Goal: Book appointment/travel/reservation

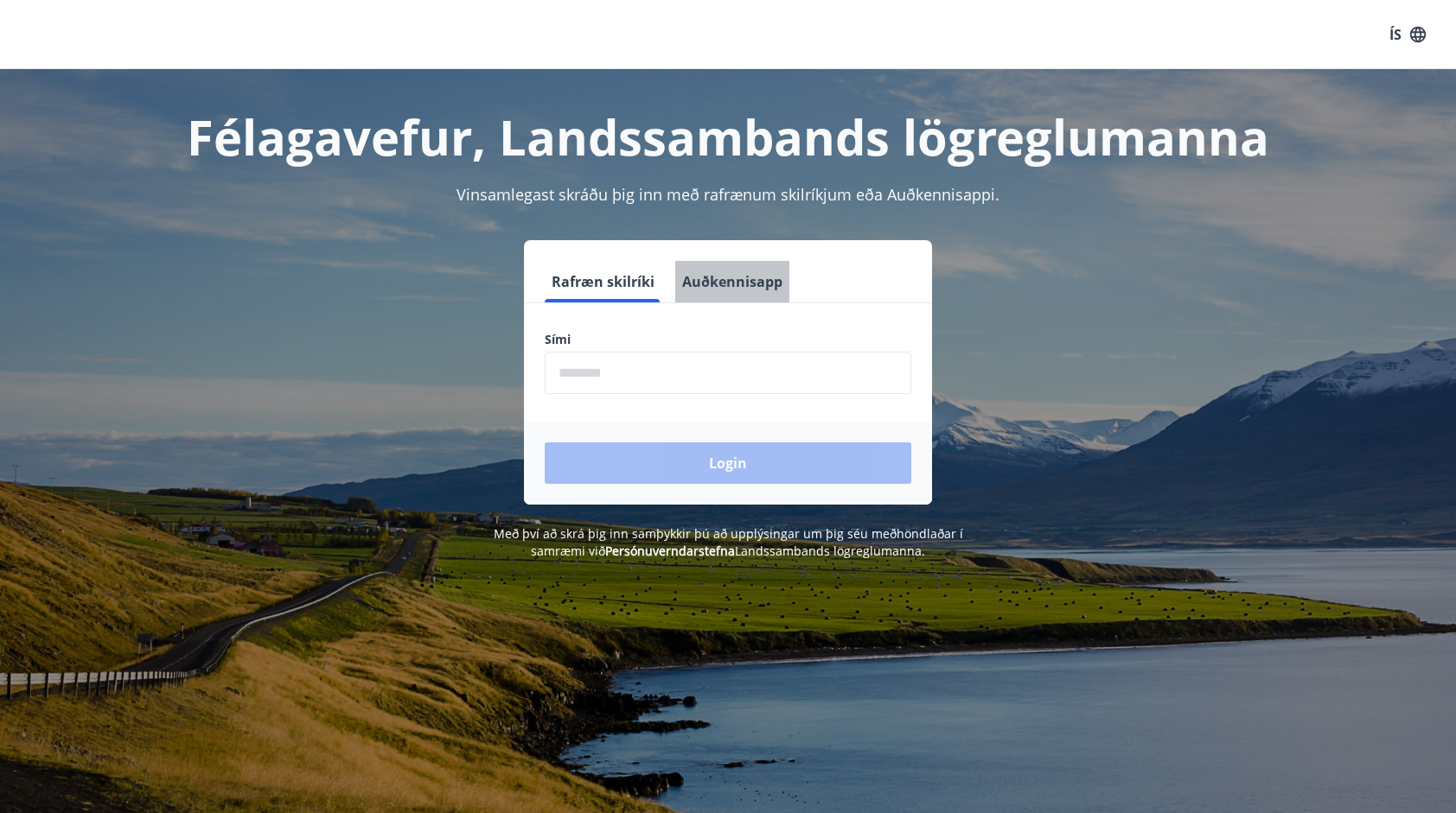
click at [730, 285] on button "Auðkennisapp" at bounding box center [732, 281] width 114 height 41
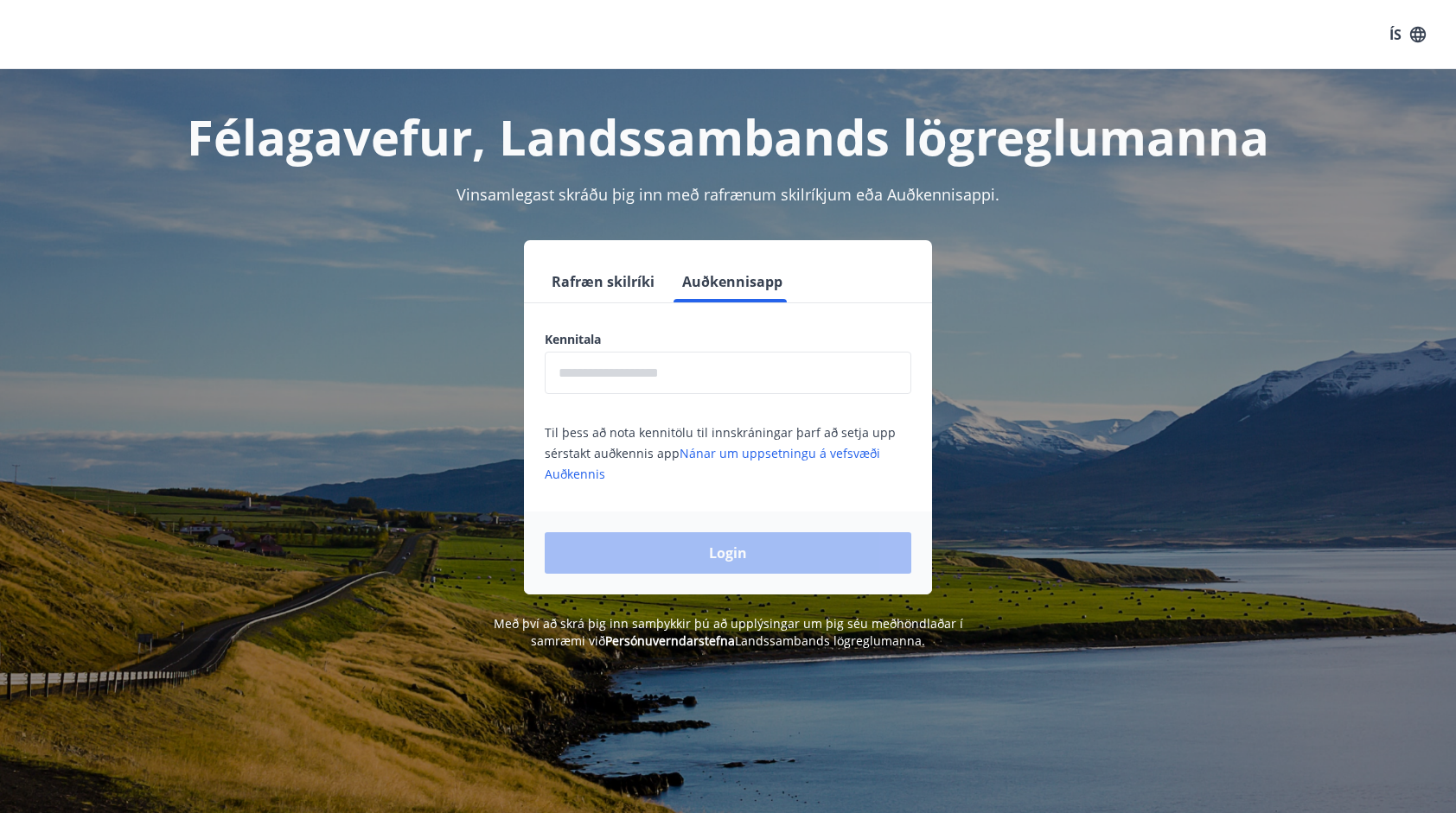
click at [635, 384] on input "text" at bounding box center [728, 373] width 367 height 42
type input "**********"
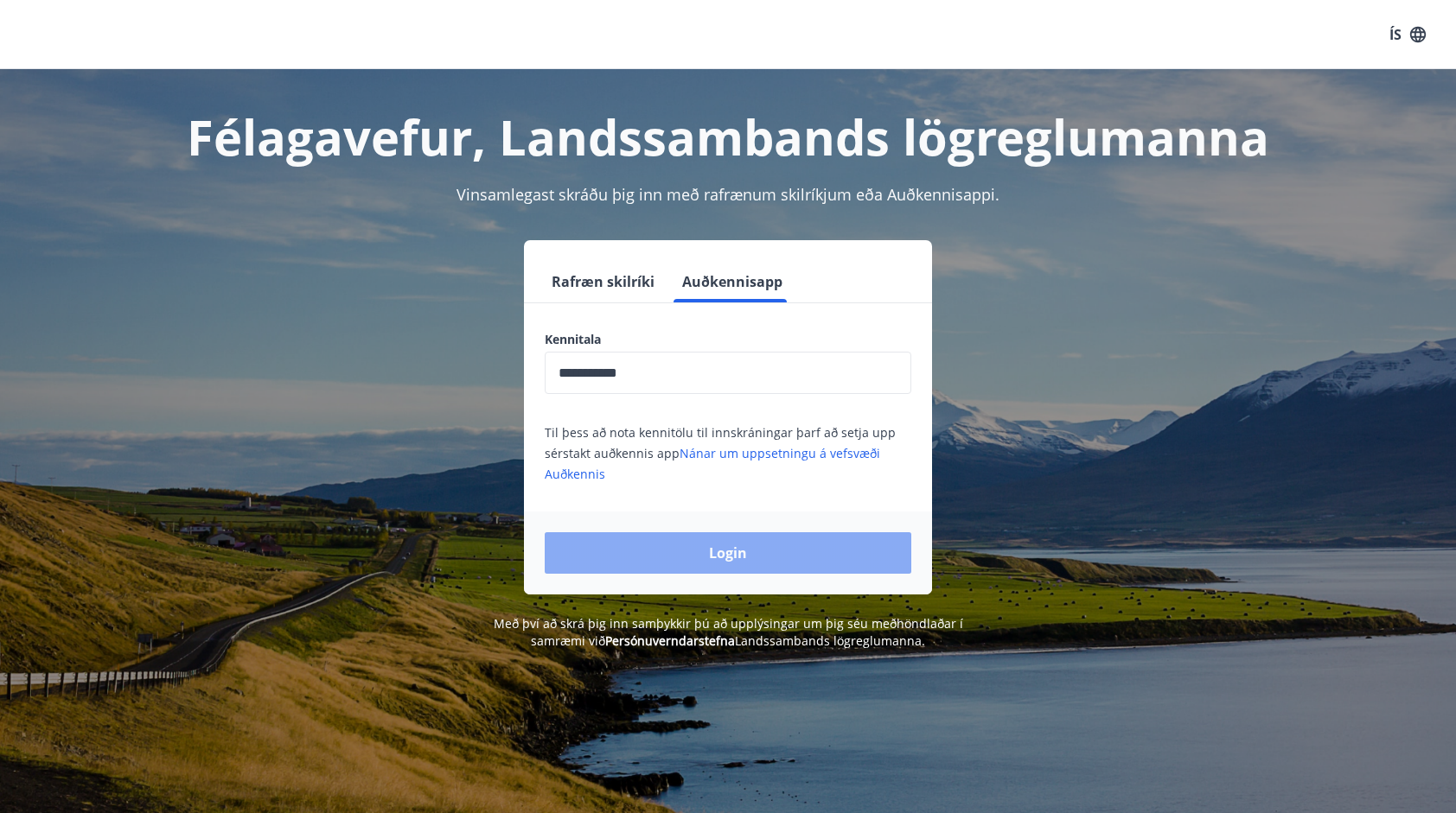
click at [668, 547] on button "Login" at bounding box center [728, 552] width 367 height 41
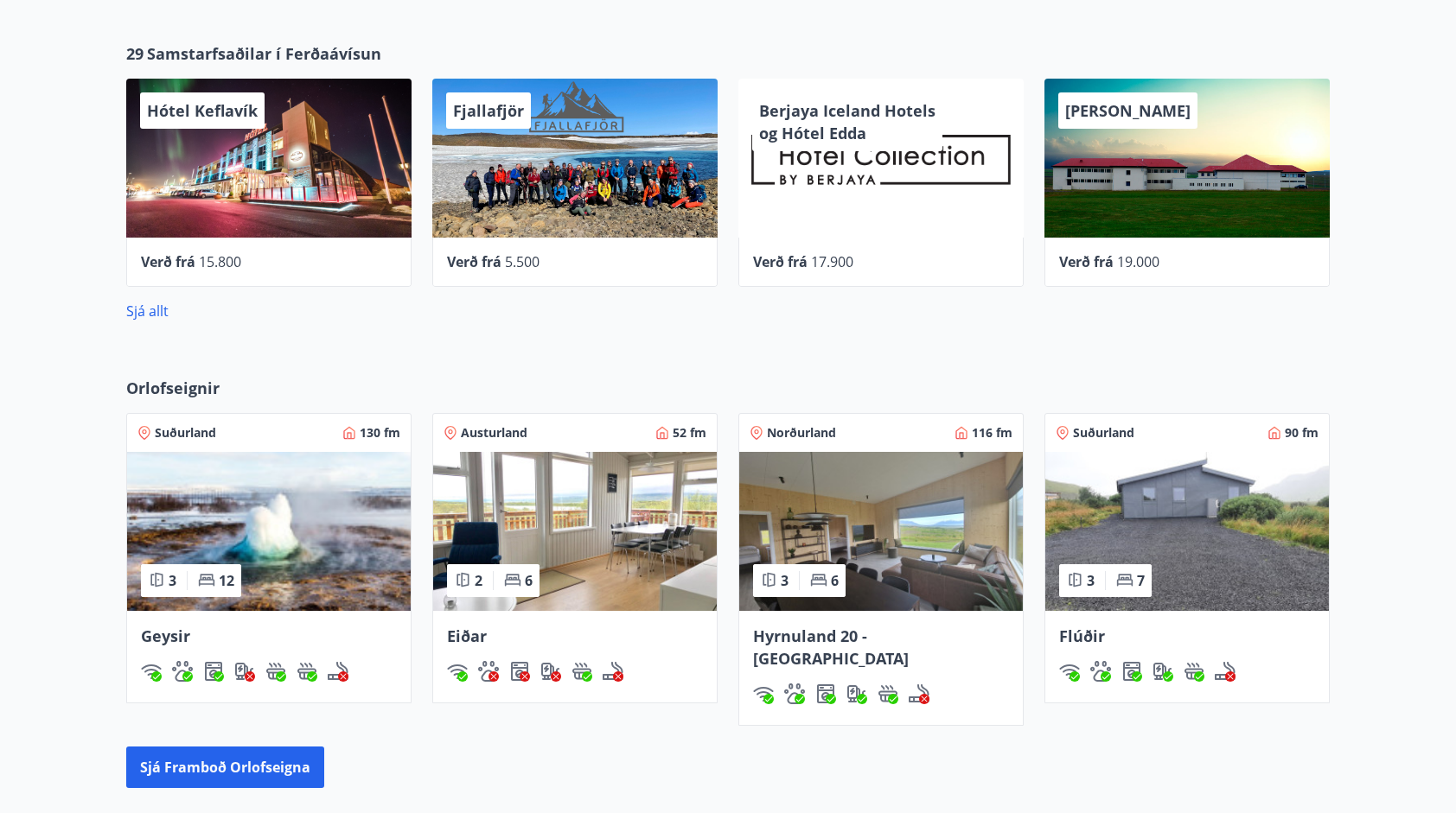
scroll to position [864, 0]
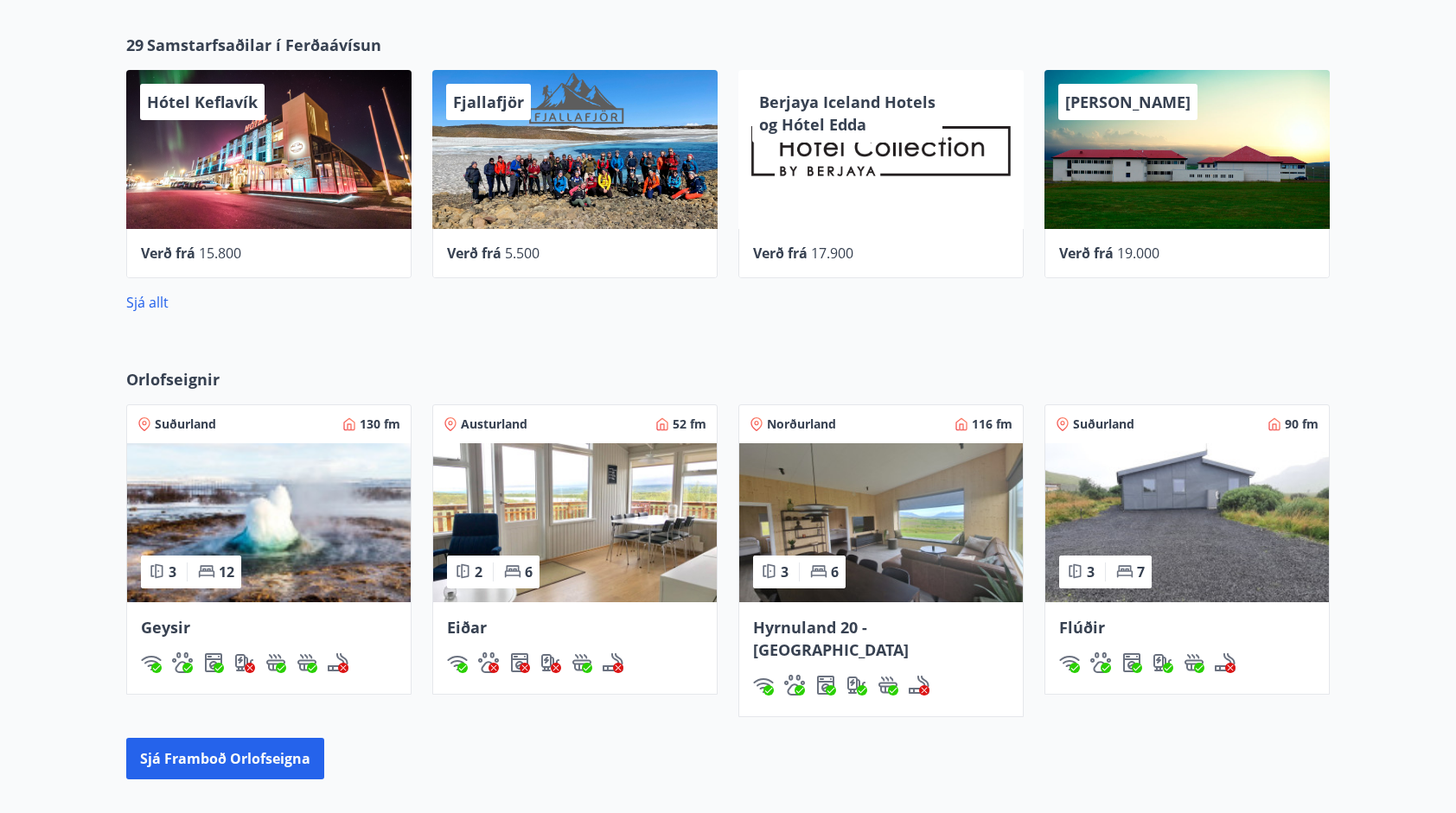
click at [553, 527] on img at bounding box center [575, 522] width 284 height 159
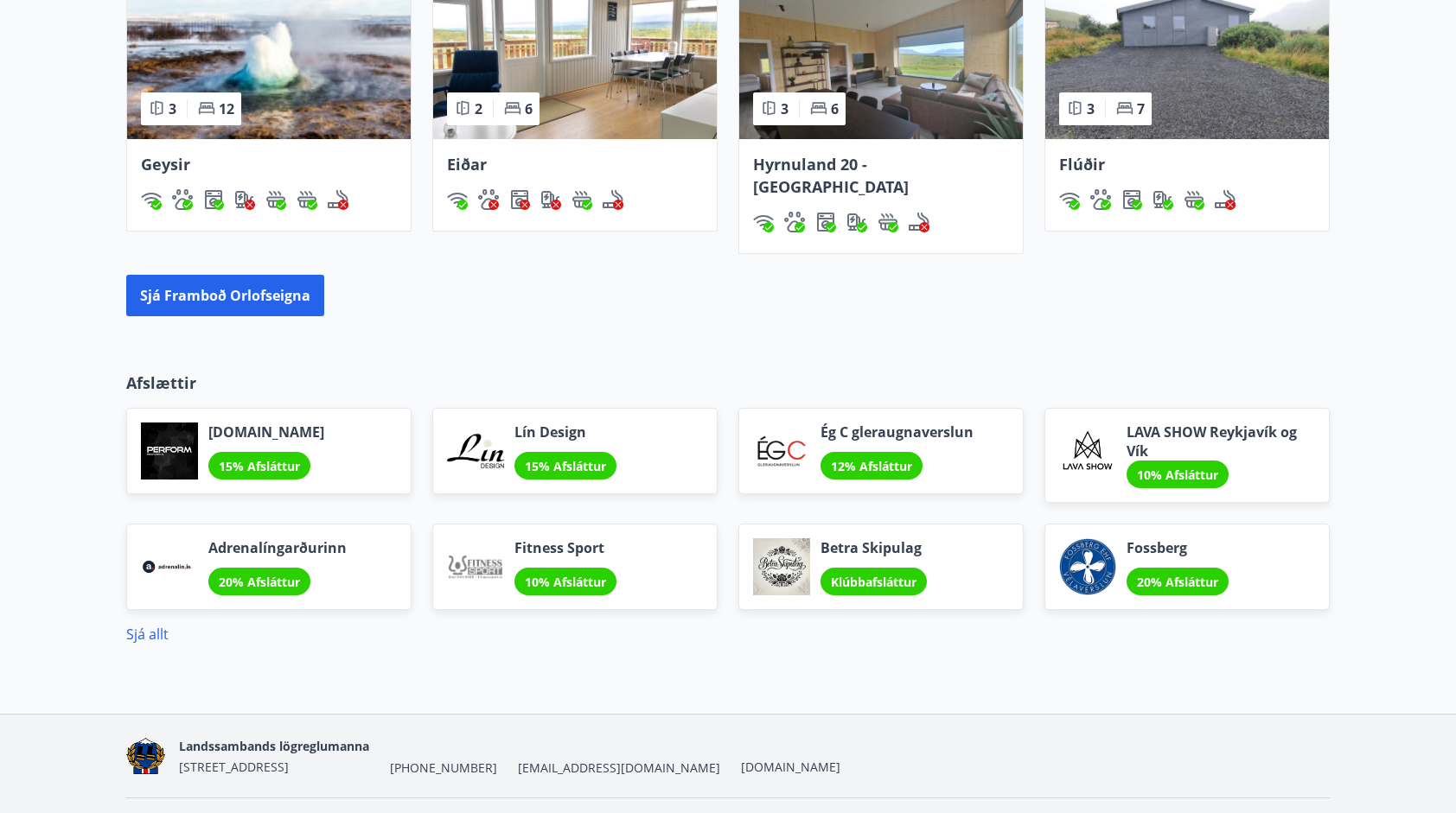
scroll to position [1347, 0]
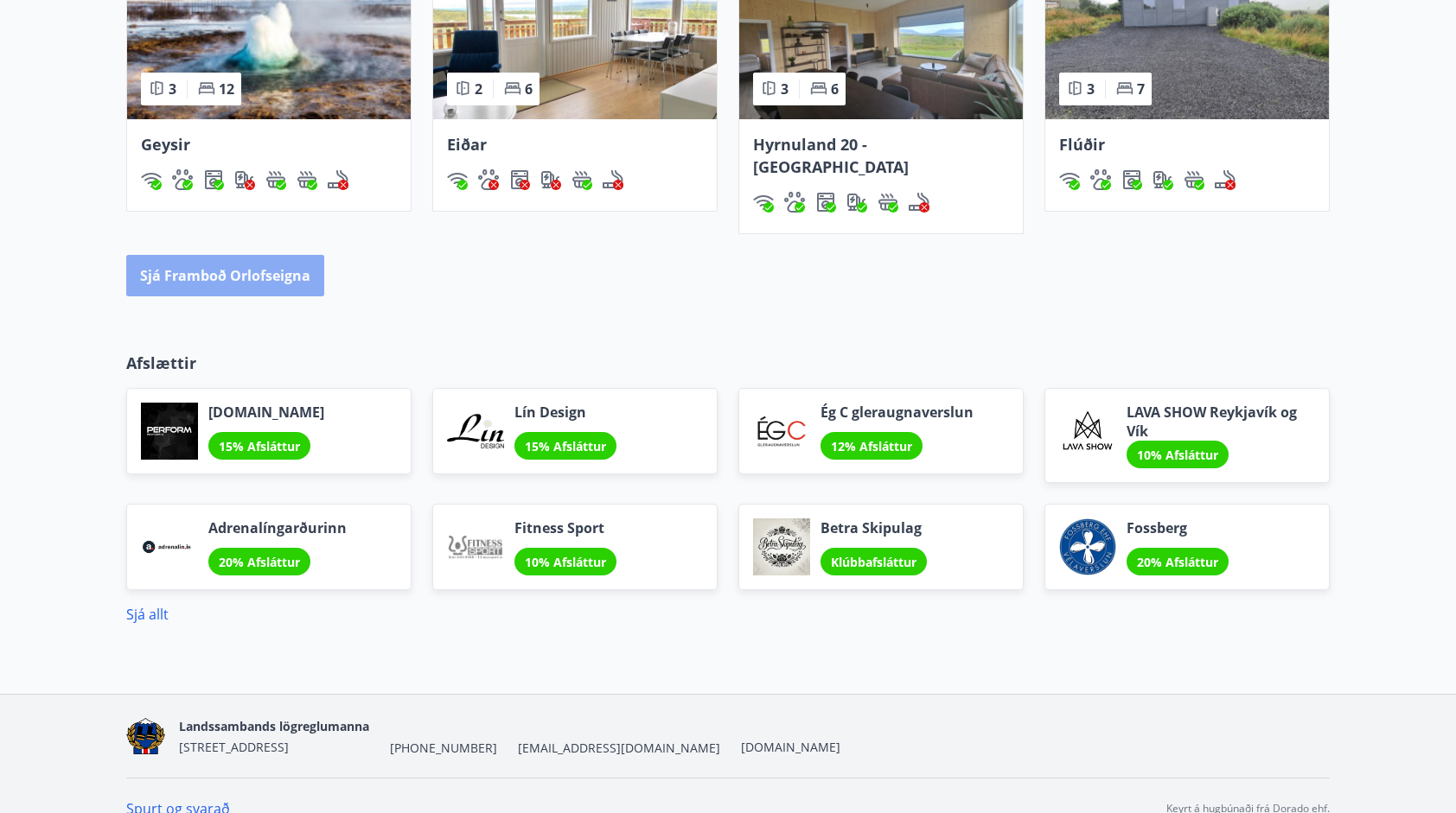
click at [160, 257] on button "Sjá framboð orlofseigna" at bounding box center [225, 275] width 198 height 41
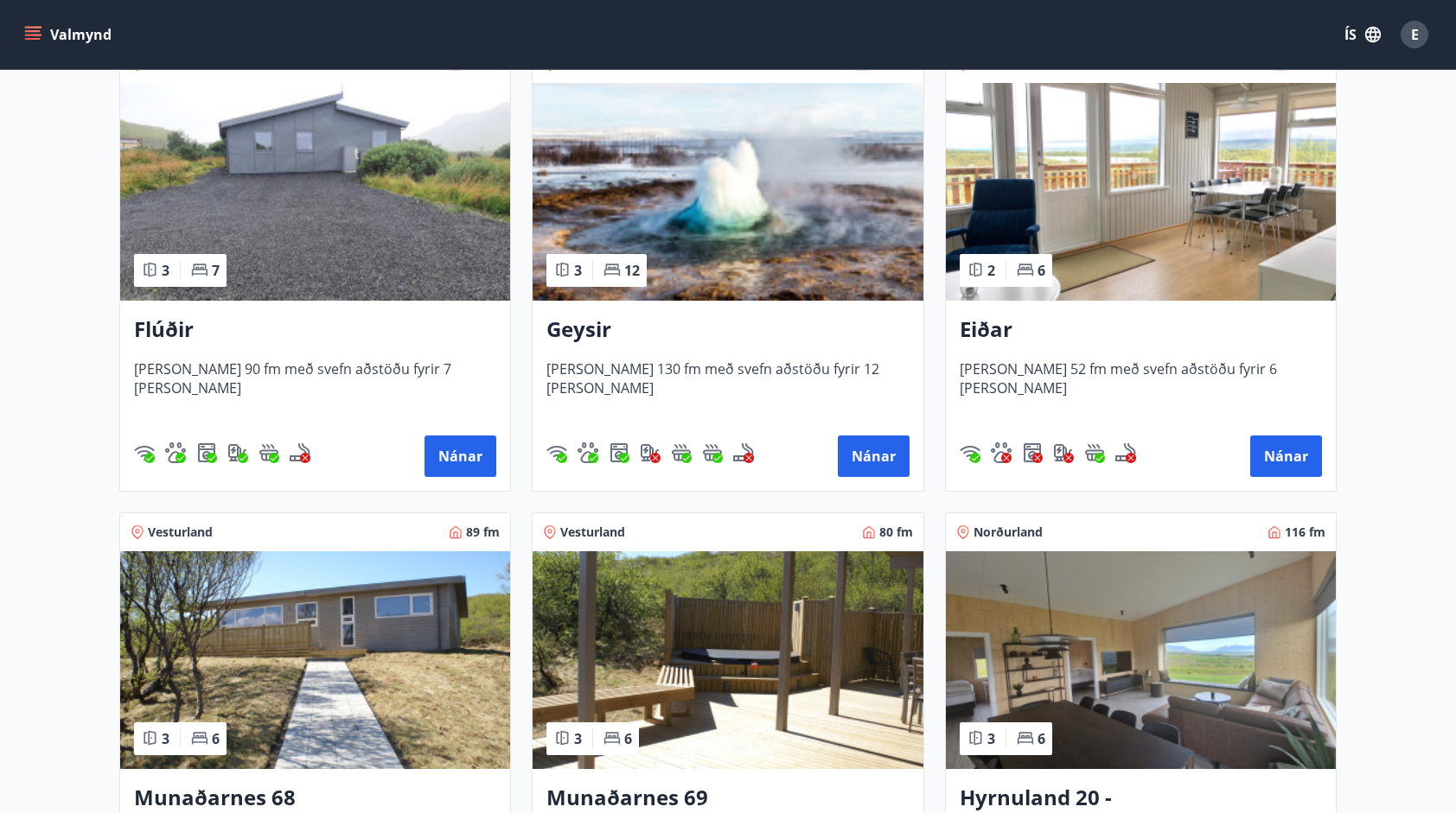
scroll to position [345, 0]
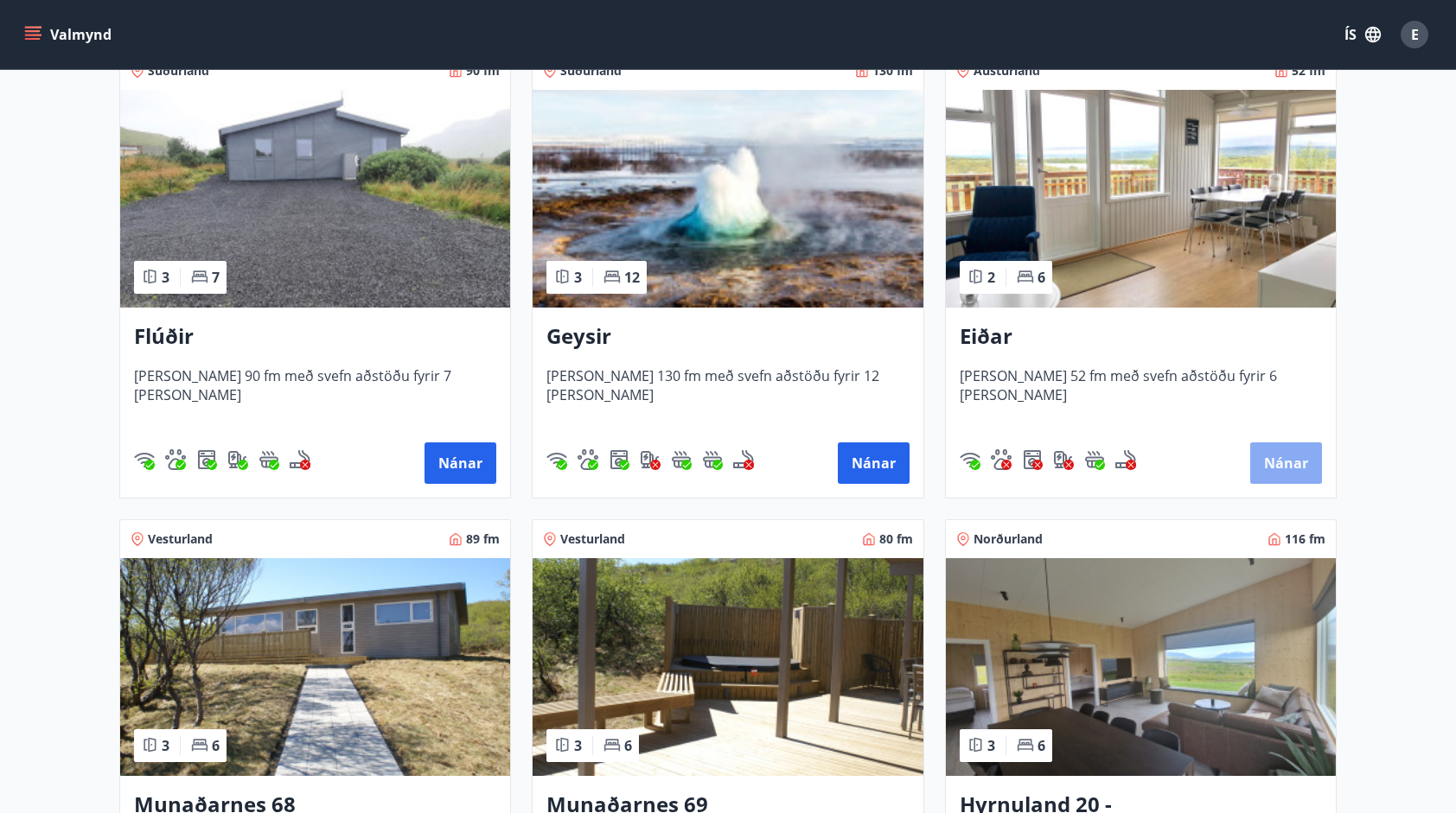
click at [1287, 455] on button "Nánar" at bounding box center [1285, 462] width 71 height 41
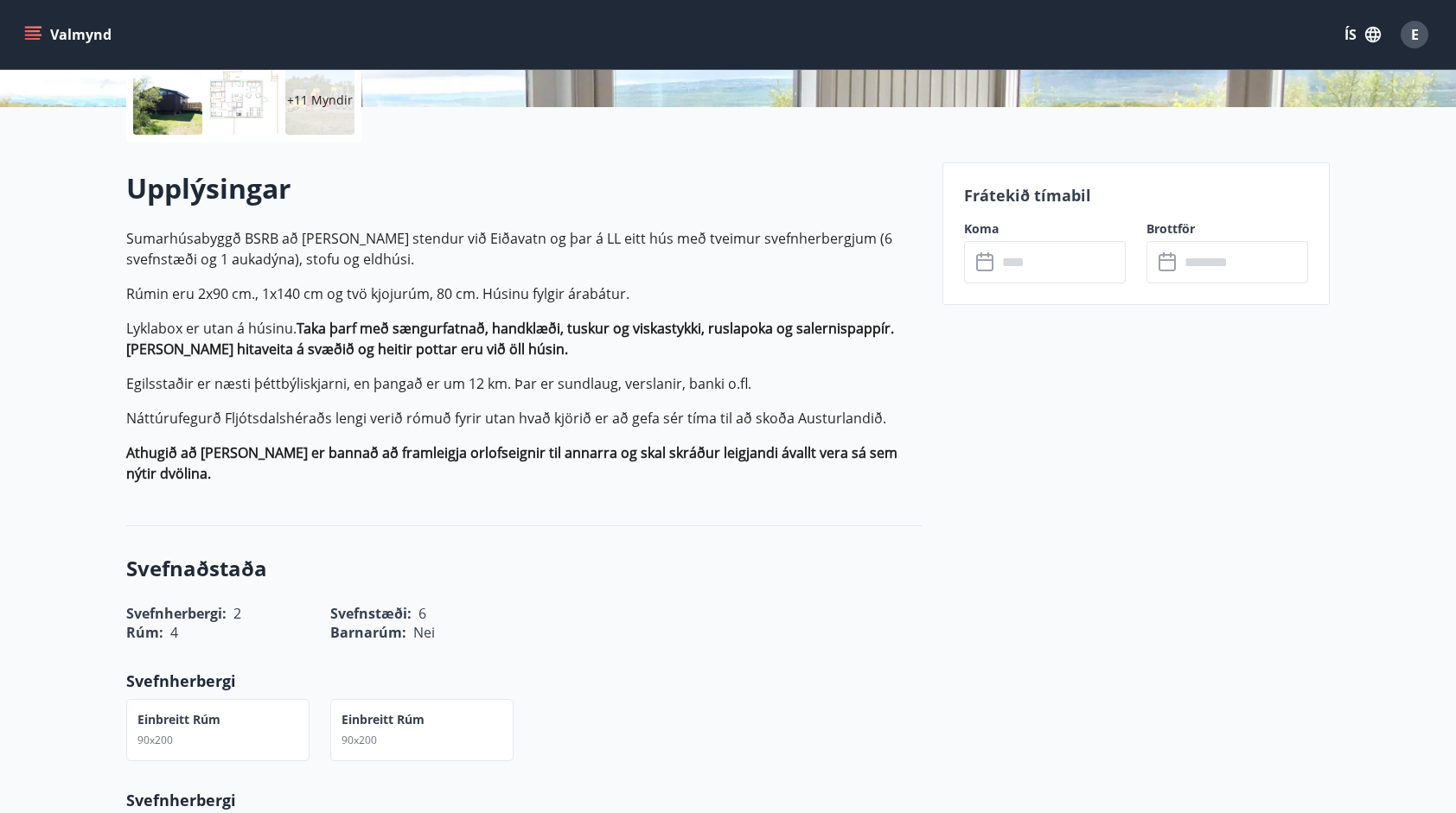
scroll to position [345, 0]
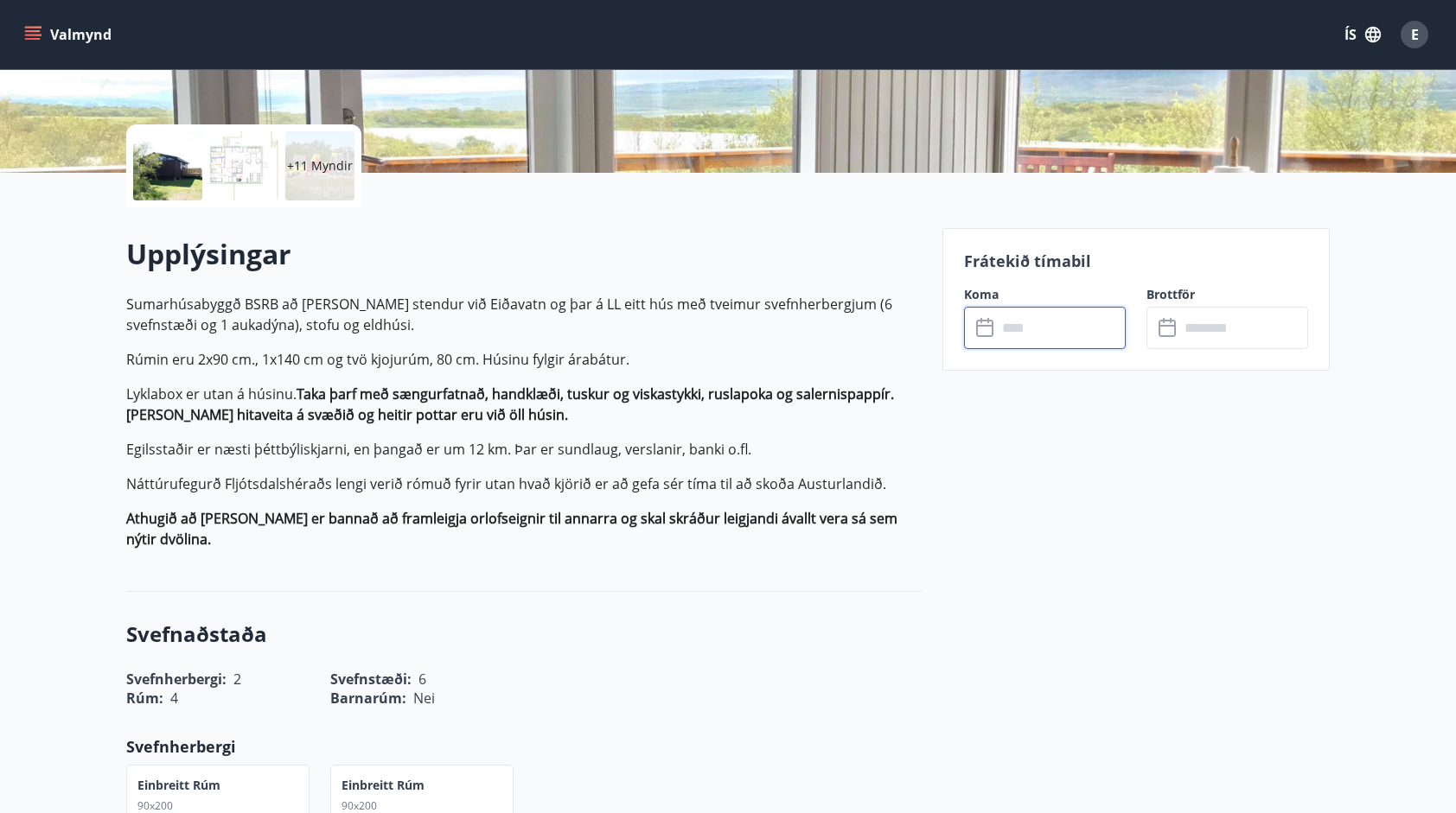
click at [1022, 334] on input "text" at bounding box center [1061, 328] width 129 height 42
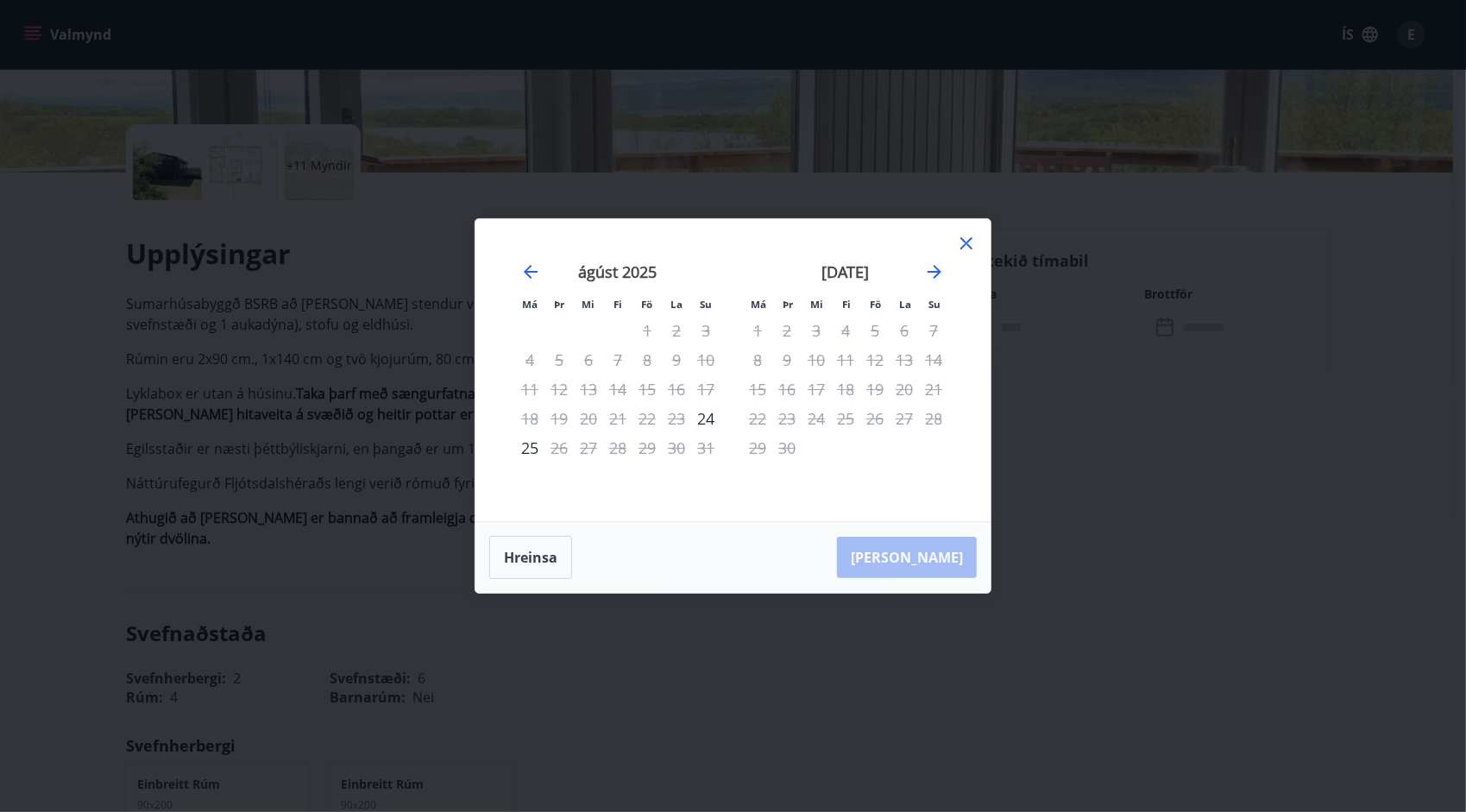
click at [966, 245] on icon at bounding box center [967, 244] width 12 height 12
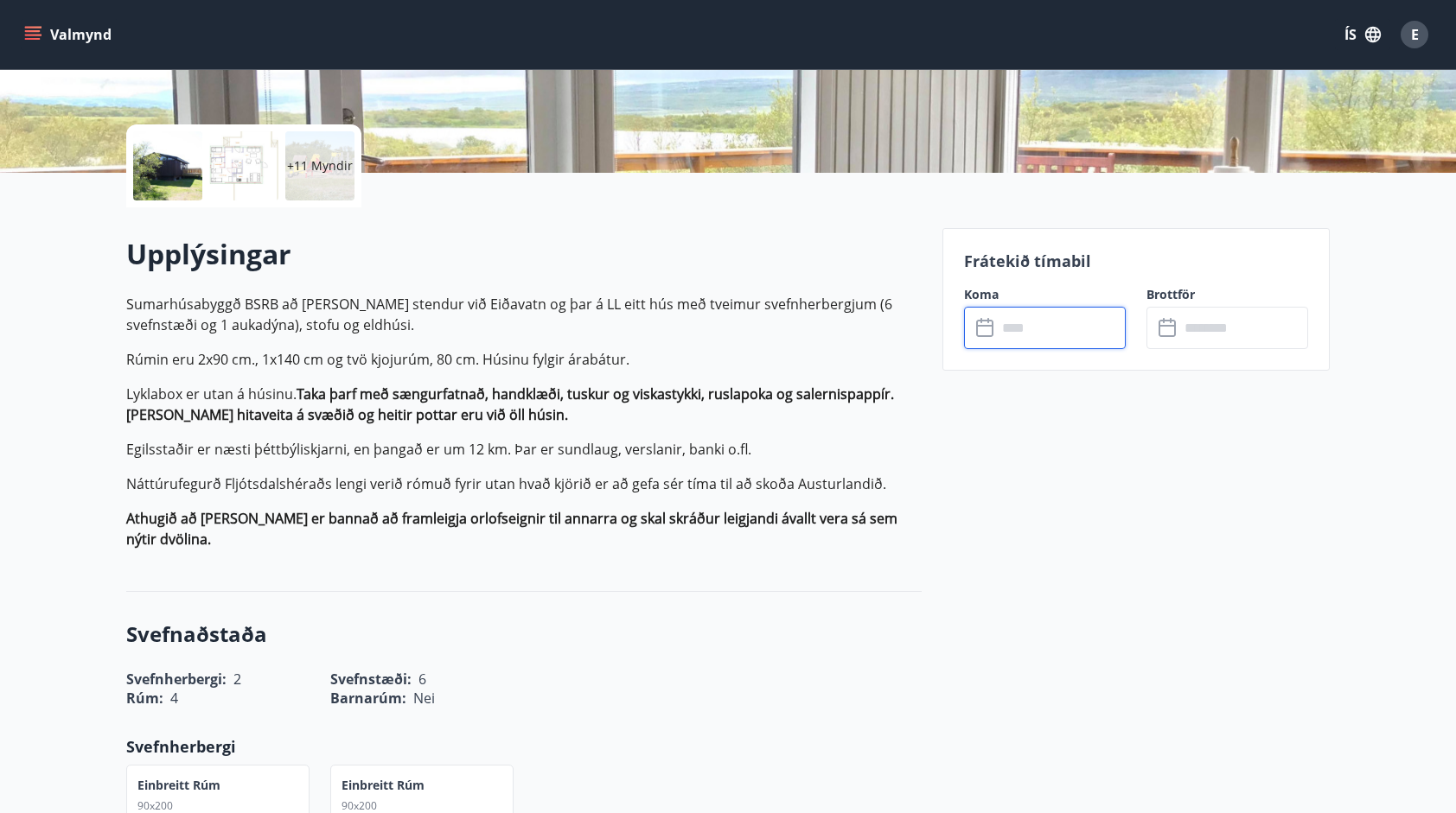
scroll to position [0, 0]
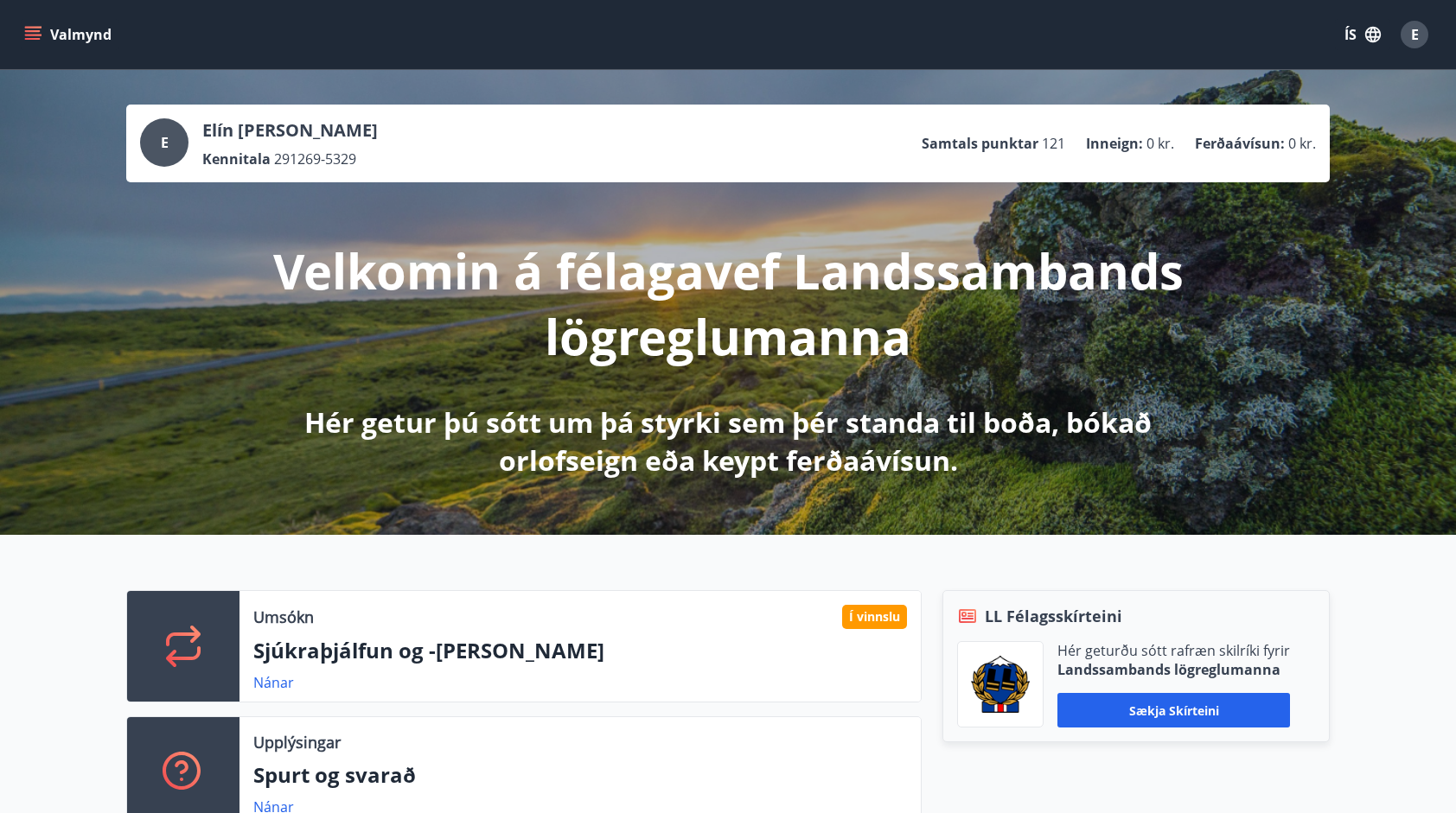
click at [40, 29] on icon "menu" at bounding box center [33, 34] width 18 height 18
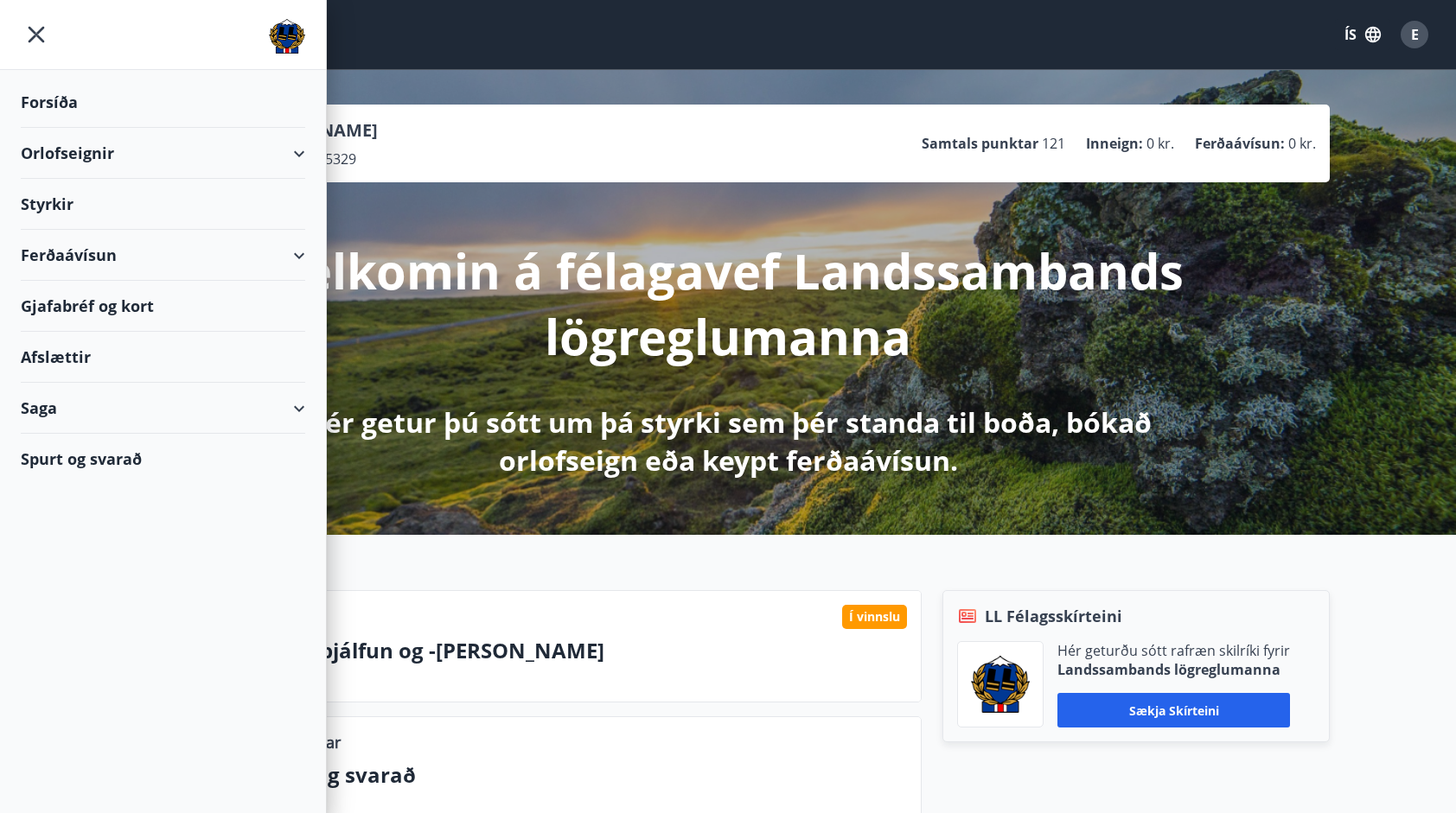
click at [50, 156] on div "Orlofseignir" at bounding box center [163, 153] width 285 height 51
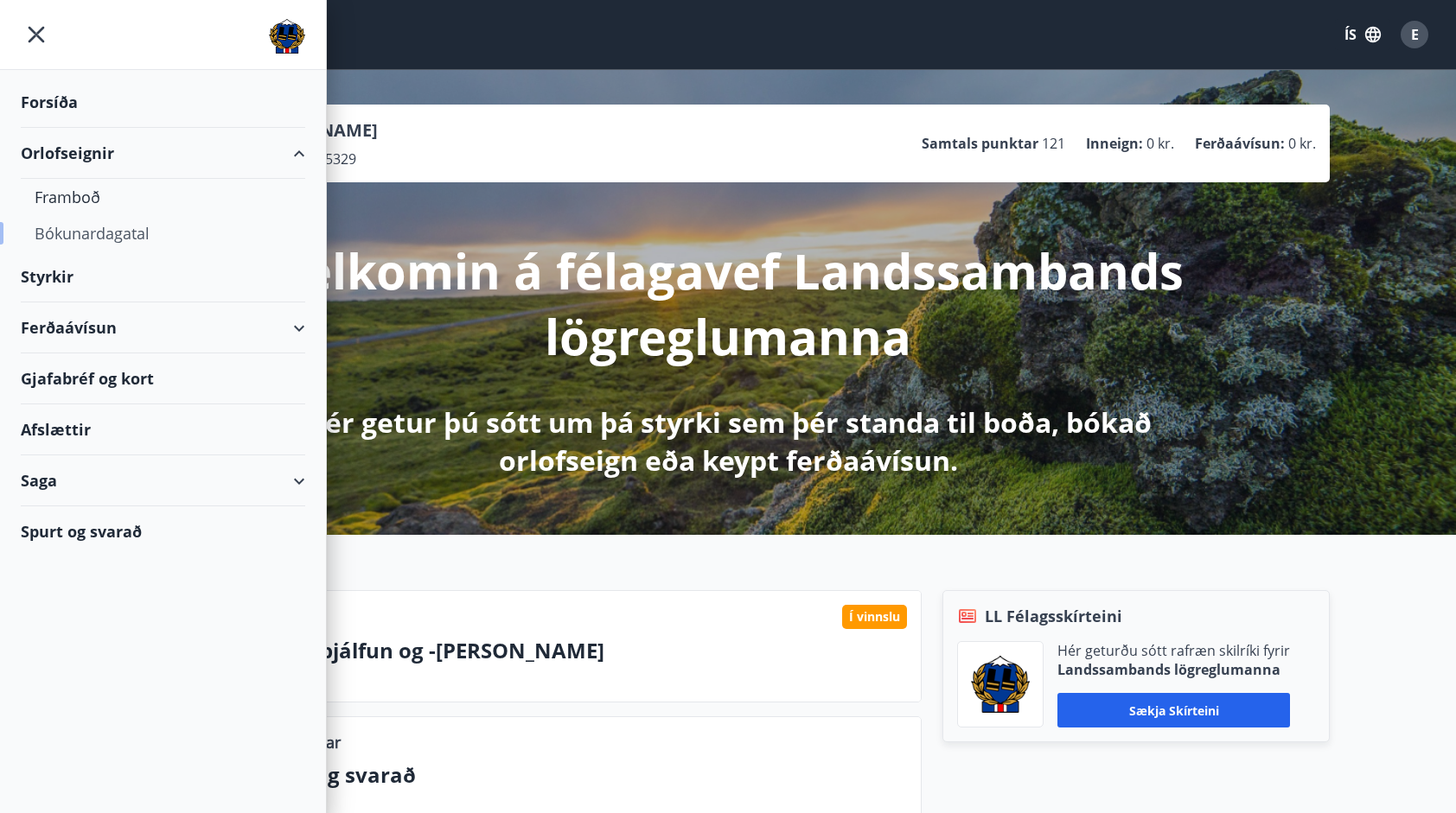
click at [52, 242] on div "Bókunardagatal" at bounding box center [162, 233] width 256 height 36
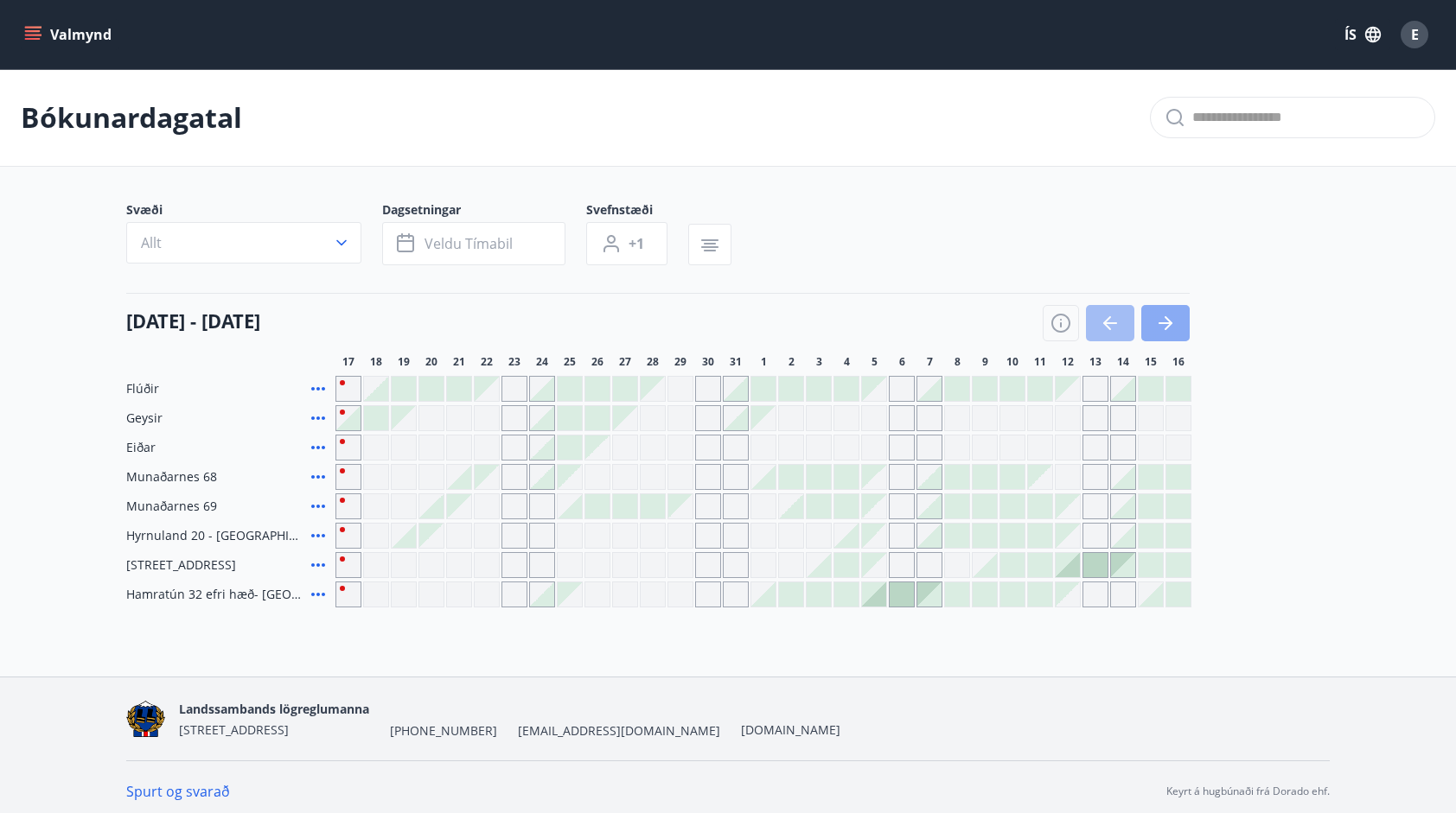
click at [1170, 318] on icon "button" at bounding box center [1165, 323] width 21 height 21
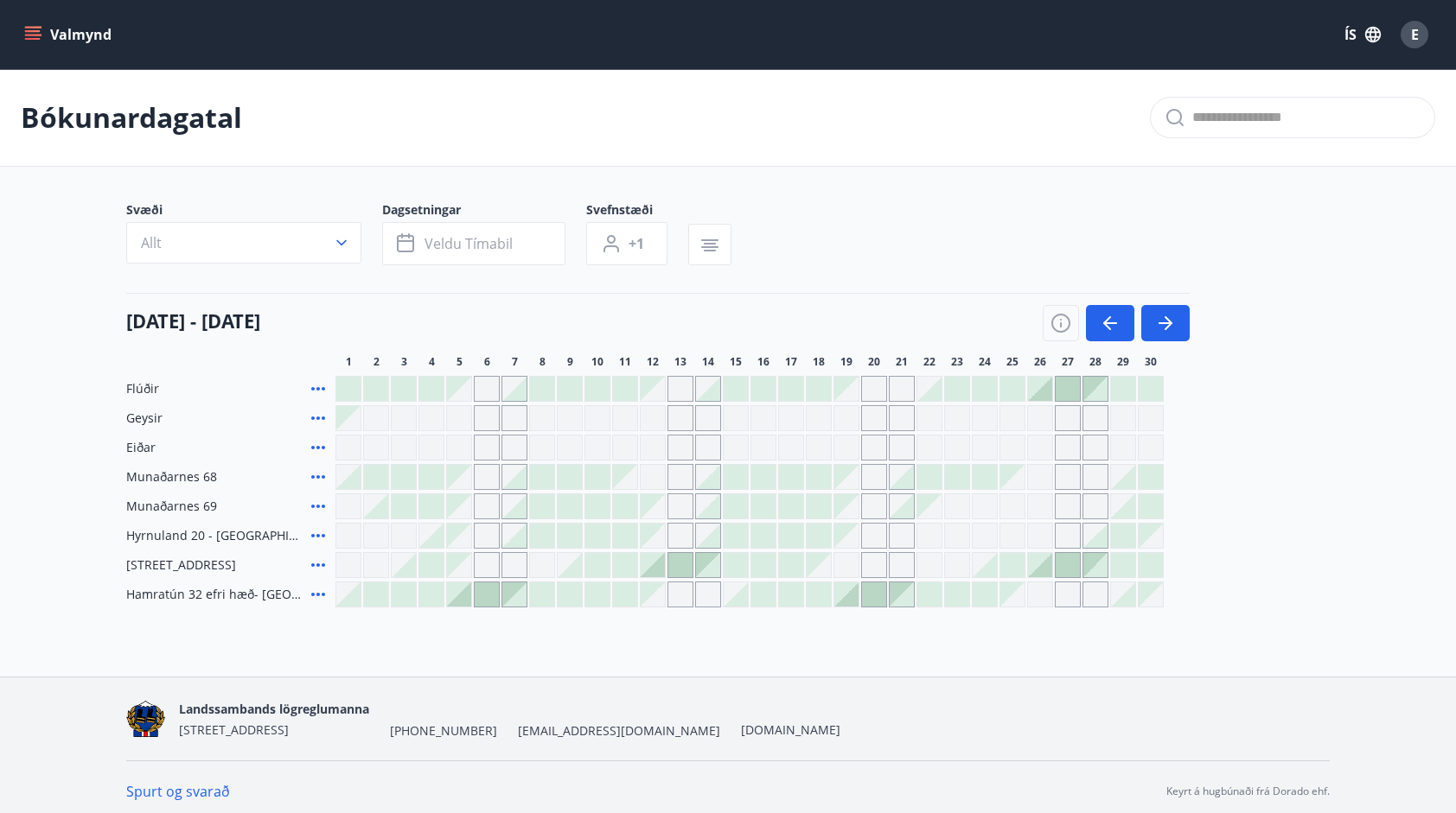
click at [338, 444] on div "Gráir dagar eru ekki bókanlegir" at bounding box center [348, 447] width 26 height 26
click at [1205, 482] on div "Flúðir Geysir Eiðar Gráir dagar eru ekki bókanlegir Munaðarnes 68 Munaðarnes 69…" at bounding box center [727, 491] width 1203 height 232
click at [1167, 326] on icon "button" at bounding box center [1165, 323] width 21 height 21
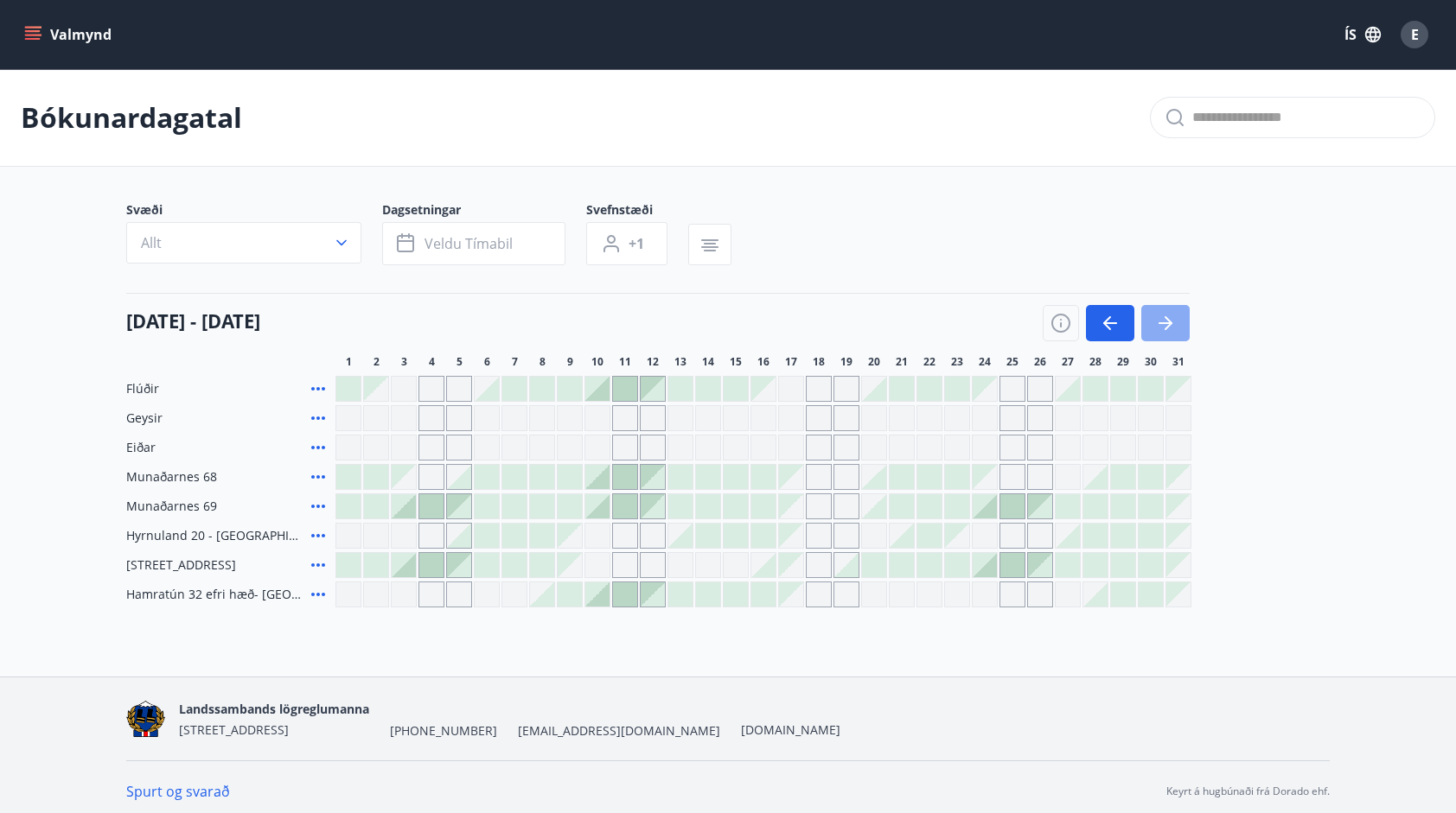
click at [1167, 326] on icon "button" at bounding box center [1168, 323] width 8 height 14
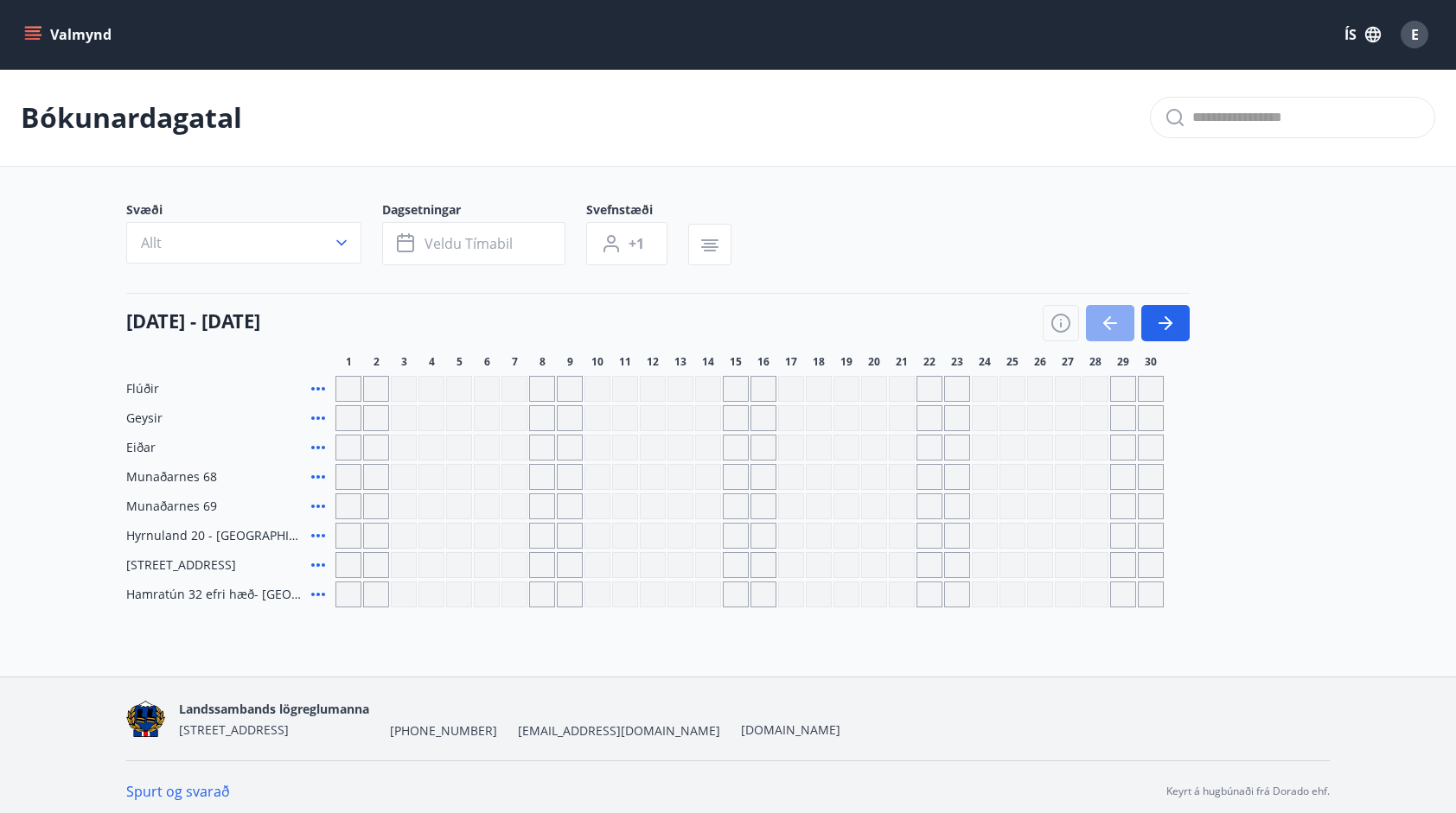
click at [1119, 327] on icon "button" at bounding box center [1111, 323] width 21 height 21
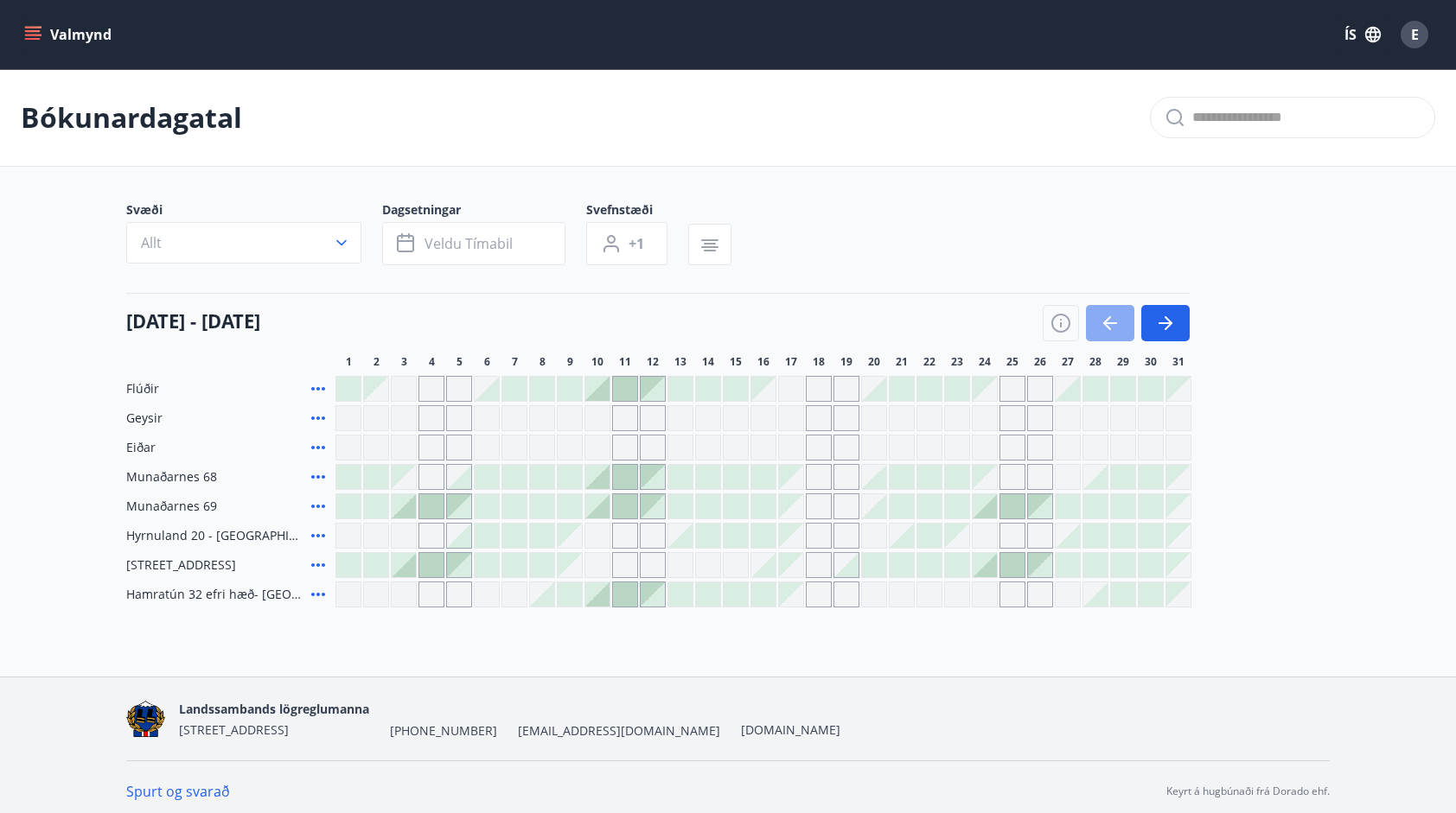
click at [1102, 330] on icon "button" at bounding box center [1111, 323] width 21 height 21
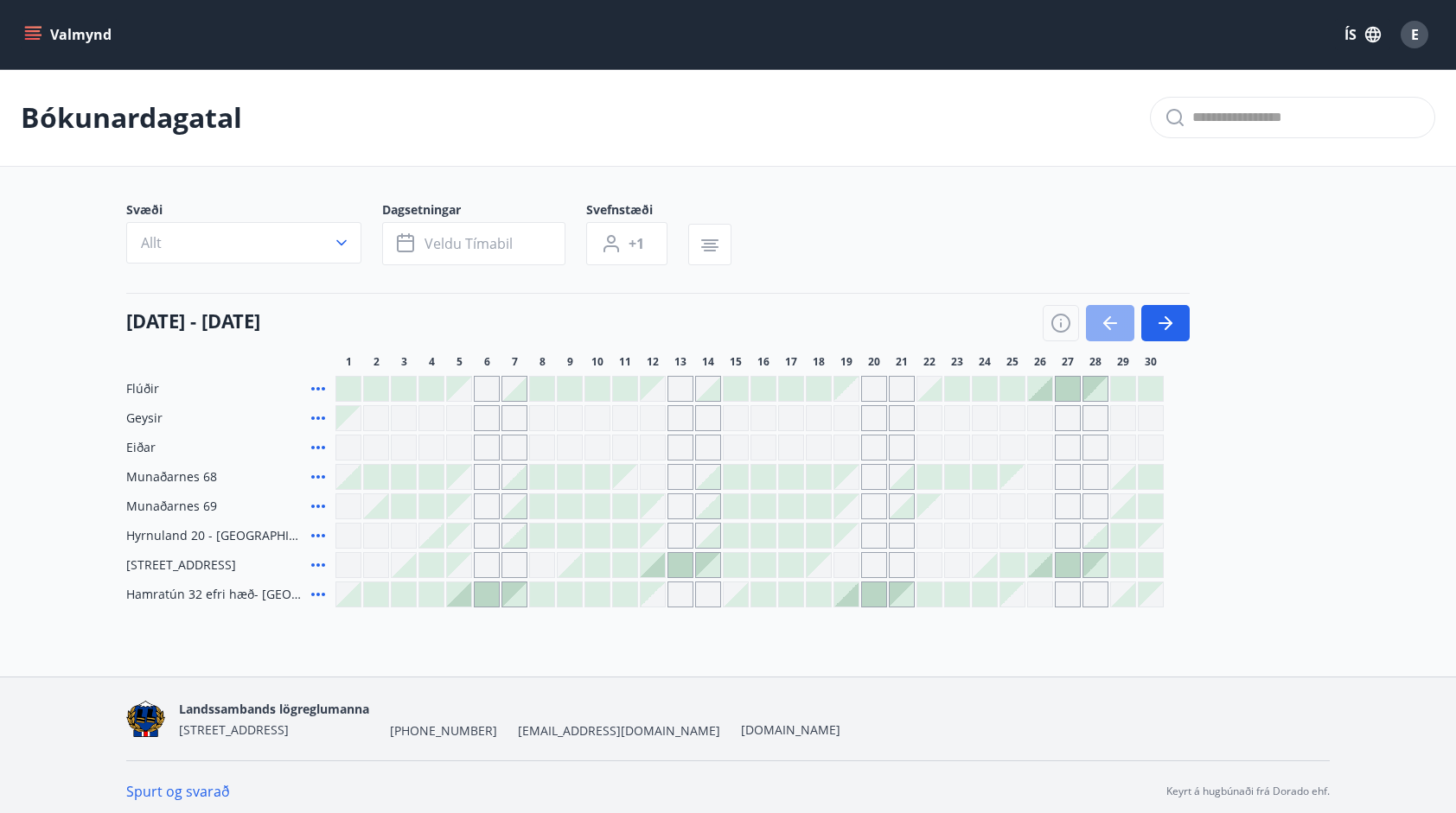
click at [1106, 322] on icon "button" at bounding box center [1111, 323] width 14 height 2
